Goal: Task Accomplishment & Management: Manage account settings

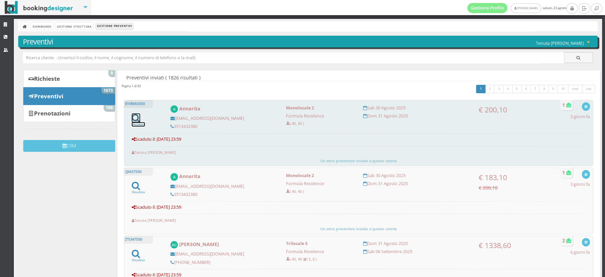
click at [136, 118] on icon at bounding box center [136, 117] width 8 height 9
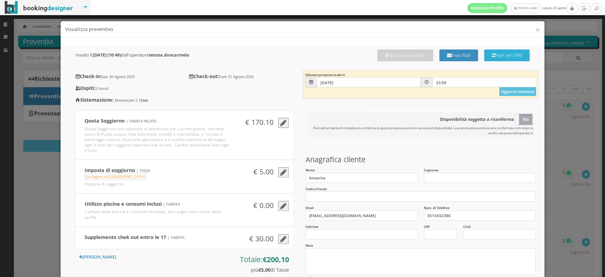
click at [504, 57] on button "Apri nel CRM" at bounding box center [506, 55] width 45 height 12
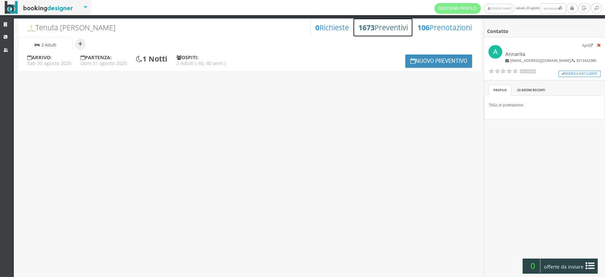
click at [380, 30] on h3 "1673 Preventivi" at bounding box center [382, 27] width 49 height 9
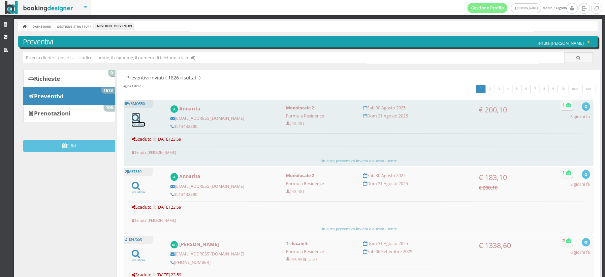
click at [137, 121] on icon at bounding box center [136, 117] width 8 height 9
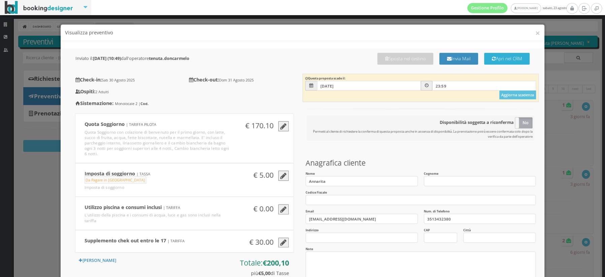
click at [497, 58] on button "Apri nel CRM" at bounding box center [506, 55] width 45 height 12
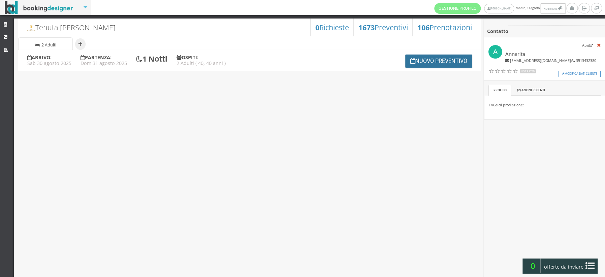
click at [437, 61] on button "Nuovo Preventivo" at bounding box center [438, 61] width 67 height 13
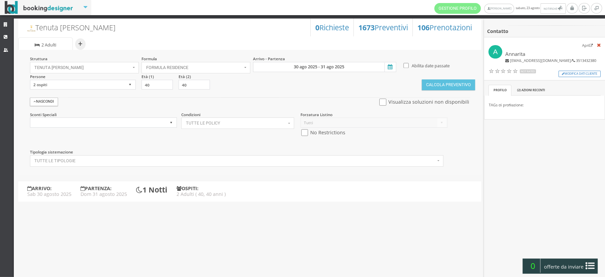
click at [171, 106] on div "Avanzate Nascondi Visualizza soluzioni non disponibili" at bounding box center [249, 104] width 449 height 14
click at [303, 132] on input "checkbox" at bounding box center [304, 132] width 8 height 7
checkbox input "true"
click at [444, 85] on button "Calcola Preventivo" at bounding box center [448, 84] width 53 height 11
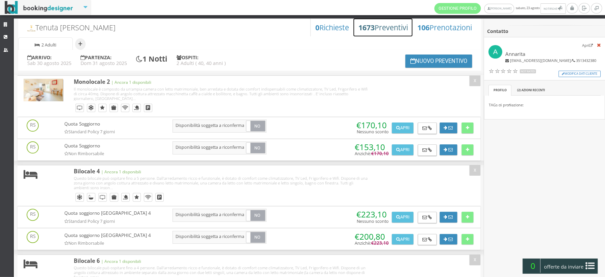
click at [371, 26] on h3 "1673 Preventivi" at bounding box center [382, 27] width 49 height 9
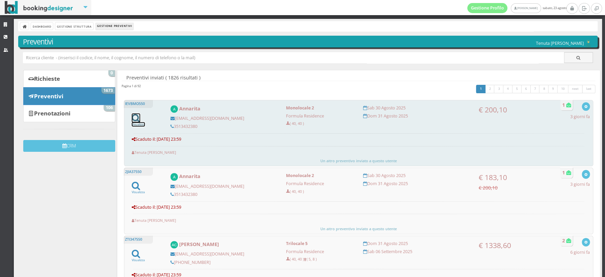
click at [134, 120] on icon at bounding box center [136, 117] width 8 height 9
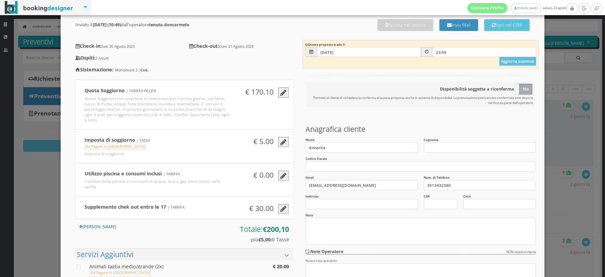
scroll to position [163, 0]
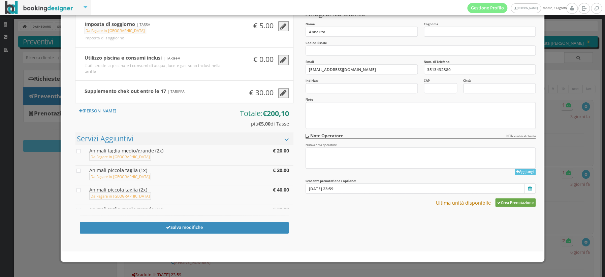
click at [514, 202] on button "Crea Prenotazione" at bounding box center [515, 202] width 41 height 8
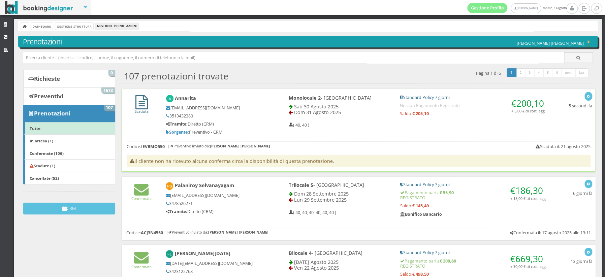
click at [143, 104] on icon at bounding box center [141, 102] width 12 height 14
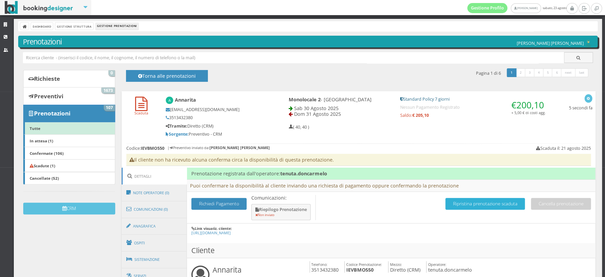
click at [485, 207] on button "Ripristina prenotazione scaduta" at bounding box center [484, 204] width 79 height 12
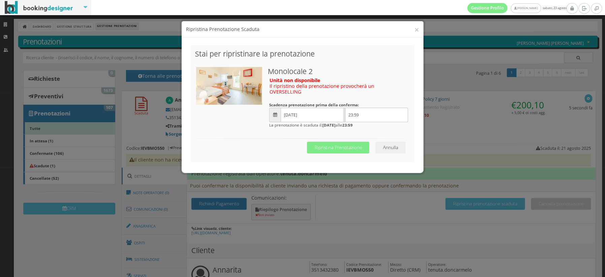
click at [388, 144] on button "Annulla" at bounding box center [390, 148] width 30 height 12
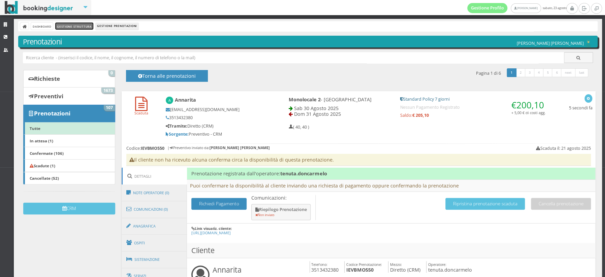
click at [86, 29] on link "Gestione Struttura" at bounding box center [74, 26] width 38 height 7
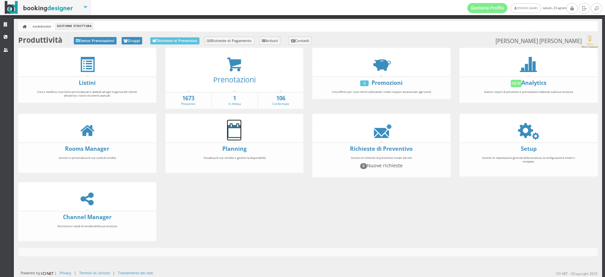
click at [239, 134] on icon at bounding box center [234, 130] width 14 height 15
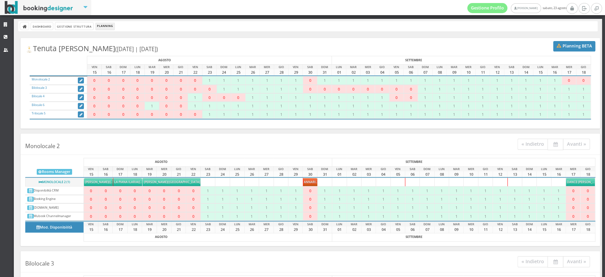
click at [303, 147] on h4 "Monolocale 2 « Indietro Avanti »" at bounding box center [310, 146] width 579 height 18
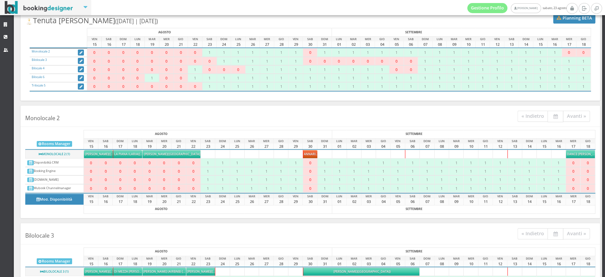
scroll to position [33, 0]
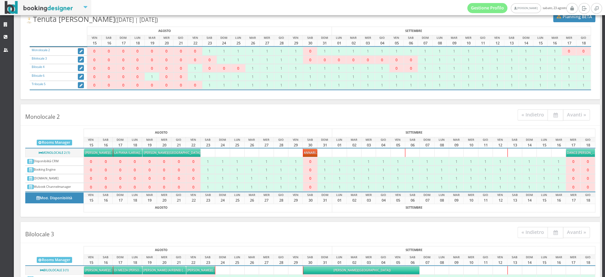
click at [310, 153] on span "Annarita" at bounding box center [311, 153] width 15 height 4
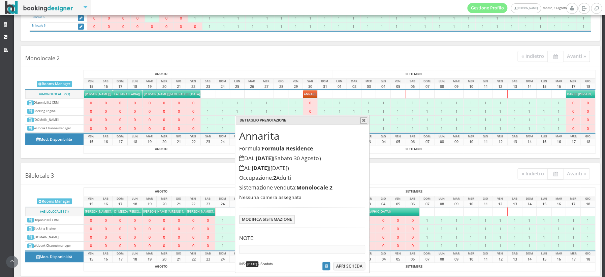
scroll to position [99, 0]
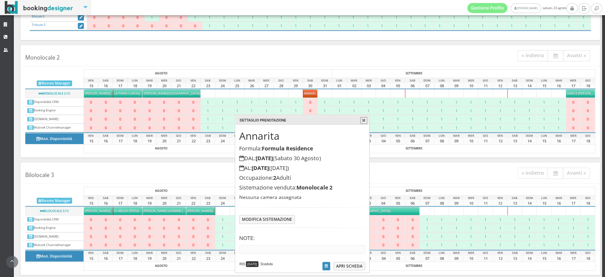
click at [362, 121] on button "button" at bounding box center [363, 120] width 7 height 7
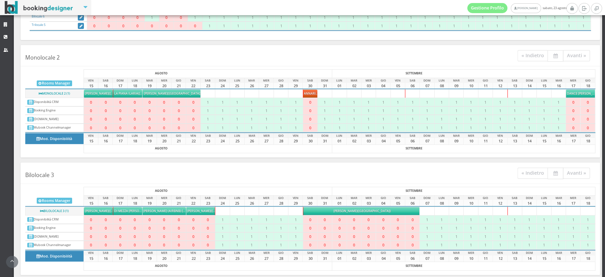
click at [308, 92] on span "Annarita" at bounding box center [311, 93] width 15 height 4
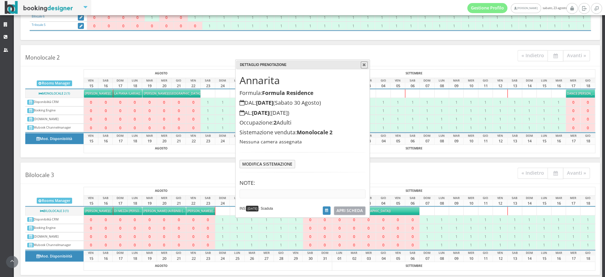
click at [347, 212] on span "APRI SCHEDA" at bounding box center [349, 211] width 26 height 6
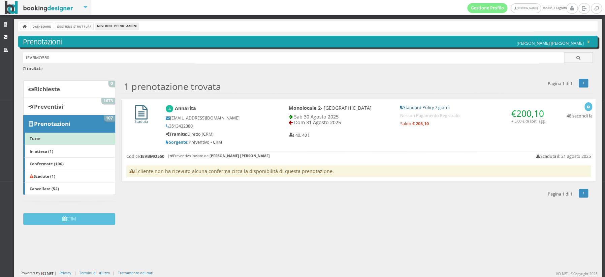
click at [143, 110] on icon at bounding box center [141, 112] width 12 height 14
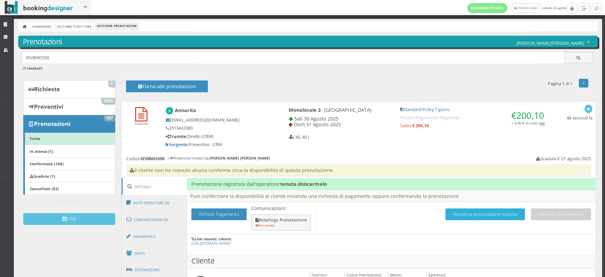
click at [510, 213] on button "Ripristina prenotazione scaduta" at bounding box center [484, 214] width 79 height 12
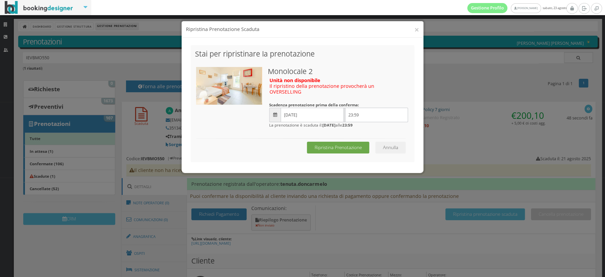
click at [333, 146] on button "Ripristina Prenotazione" at bounding box center [338, 148] width 62 height 12
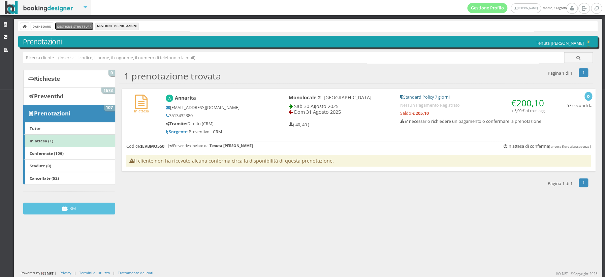
click at [79, 28] on link "Gestione Struttura" at bounding box center [74, 26] width 38 height 7
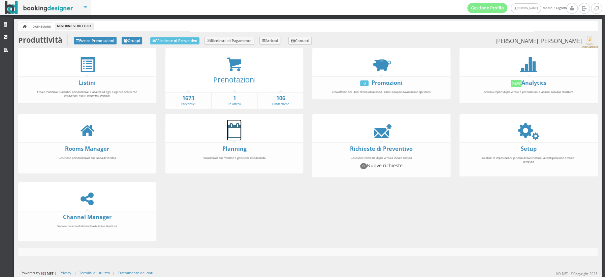
click at [228, 130] on icon at bounding box center [234, 130] width 14 height 15
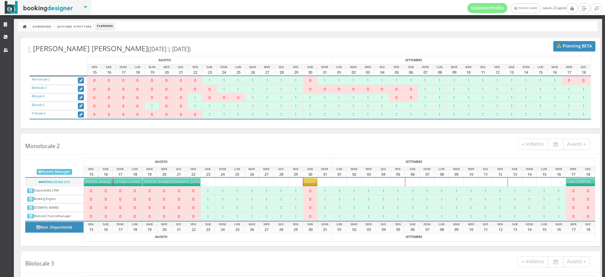
click at [262, 154] on h4 "Monolocale 2 « Indietro Avanti »" at bounding box center [310, 146] width 579 height 18
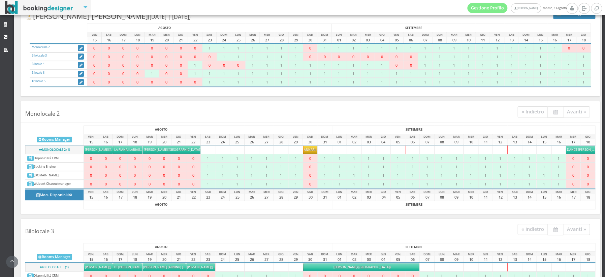
scroll to position [49, 0]
